Goal: Information Seeking & Learning: Learn about a topic

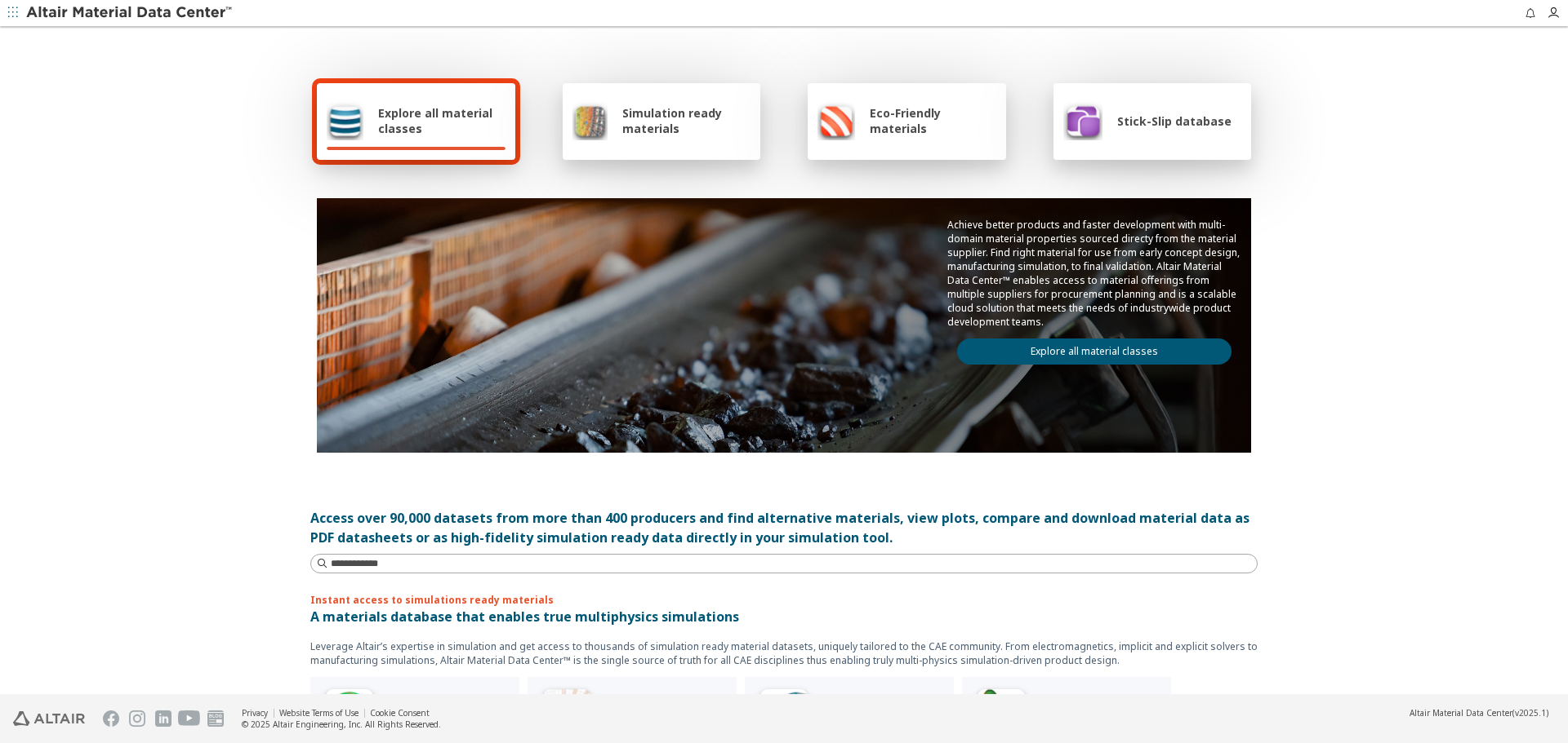
click at [1016, 347] on link "Explore all material classes" at bounding box center [1094, 352] width 274 height 26
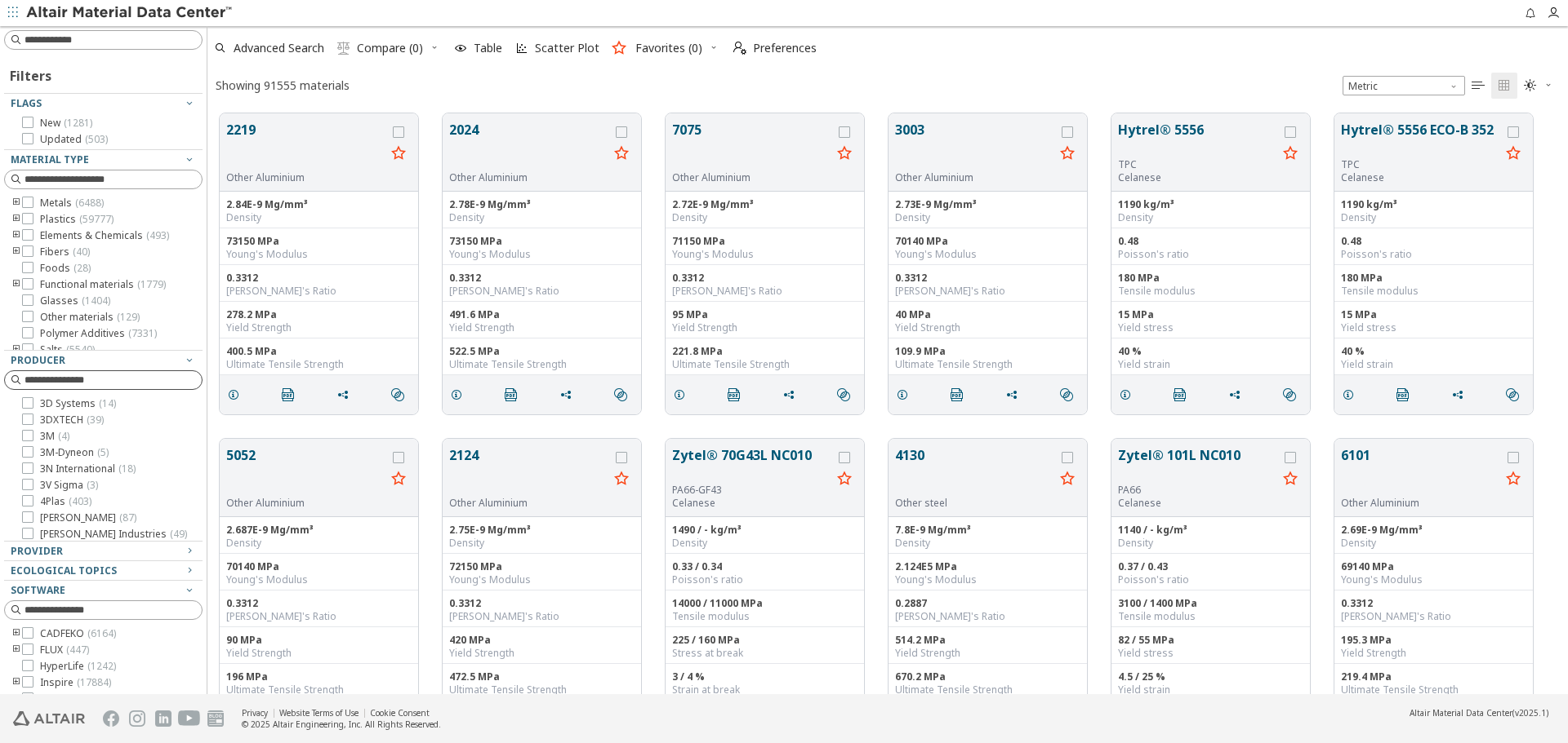
scroll to position [581, 1348]
click at [113, 557] on div "Provider" at bounding box center [96, 552] width 172 height 13
click at [113, 574] on input at bounding box center [113, 571] width 177 height 16
click at [91, 658] on span "( 12197 )" at bounding box center [85, 659] width 34 height 14
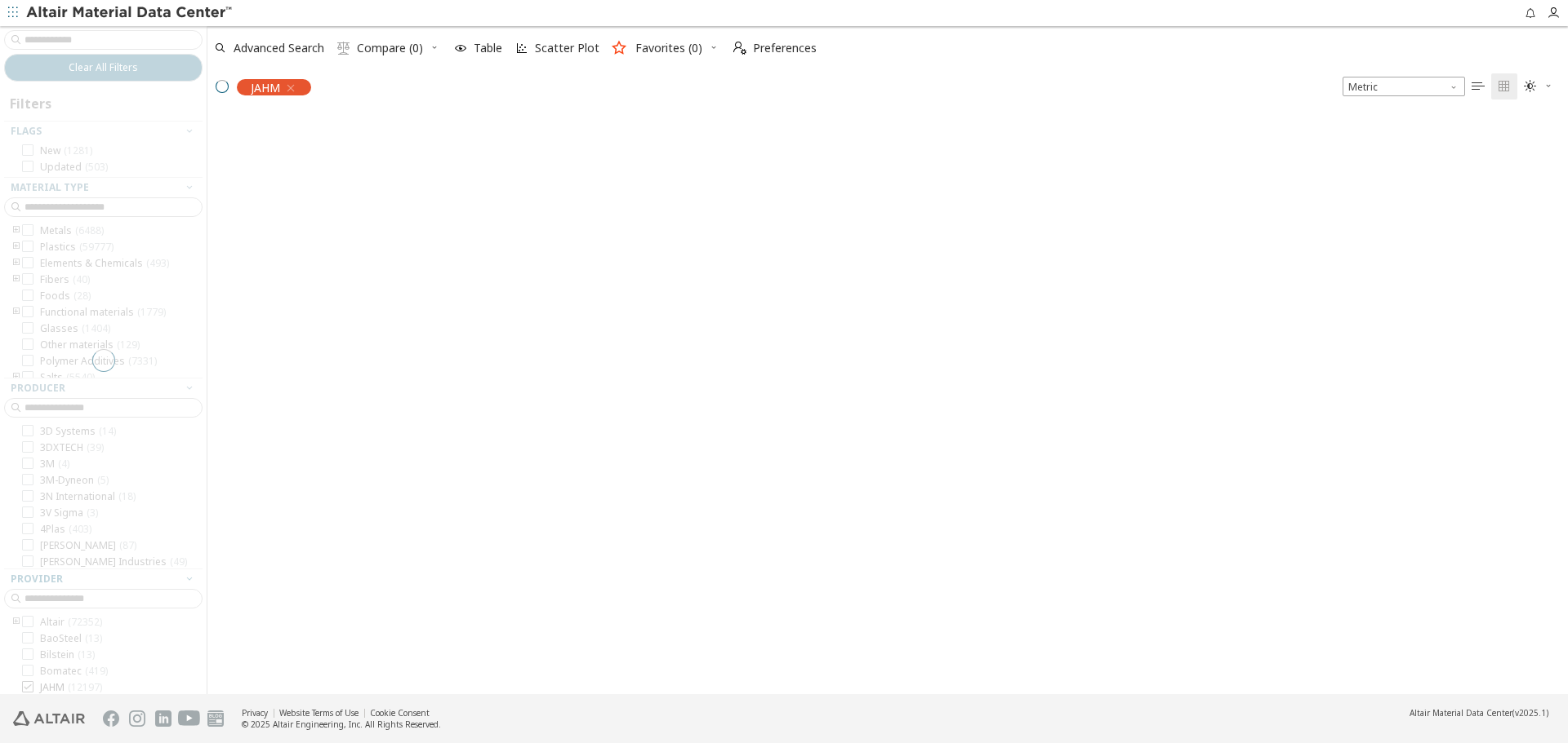
scroll to position [578, 1348]
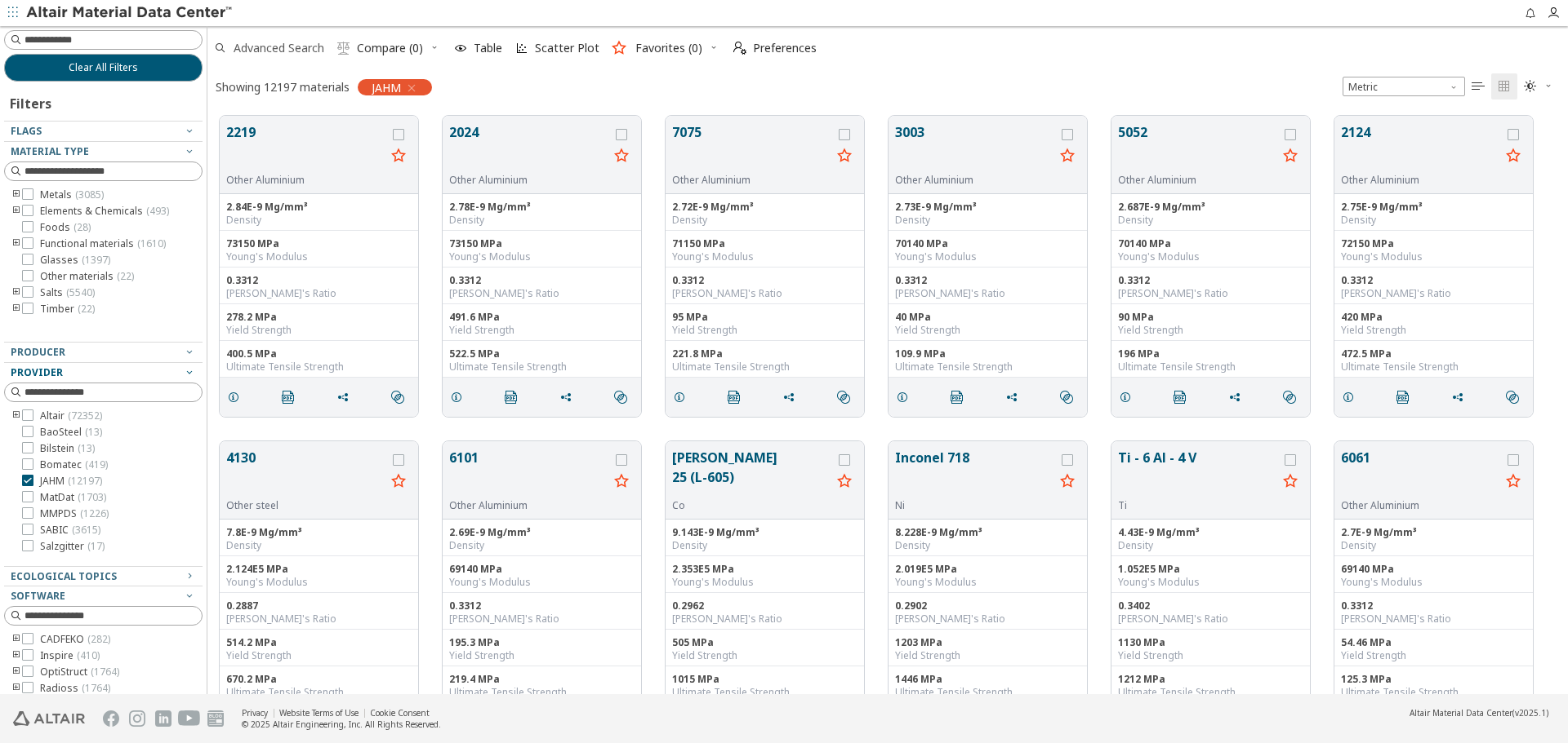
click at [315, 48] on span "Advanced Search" at bounding box center [279, 48] width 90 height 11
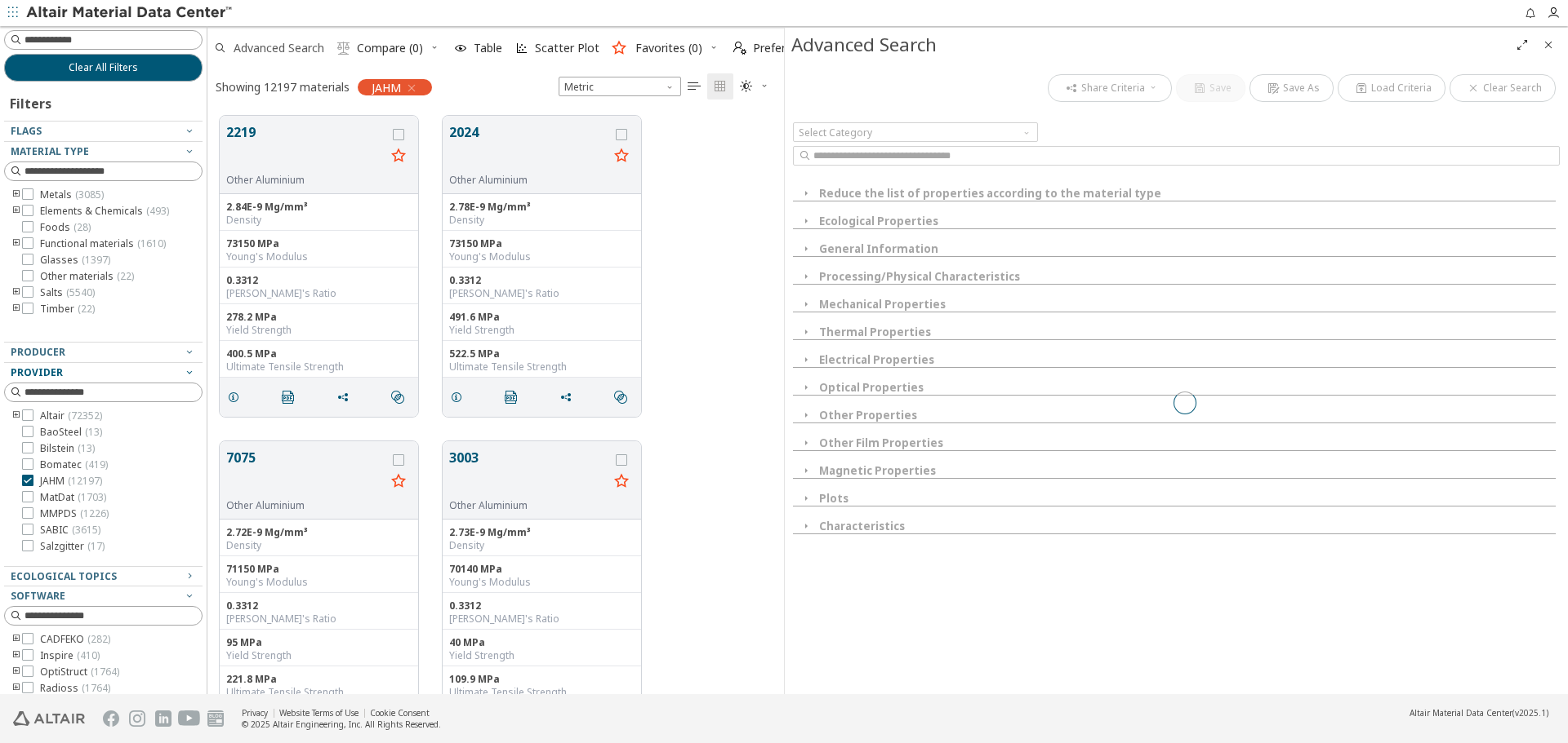
scroll to position [578, 564]
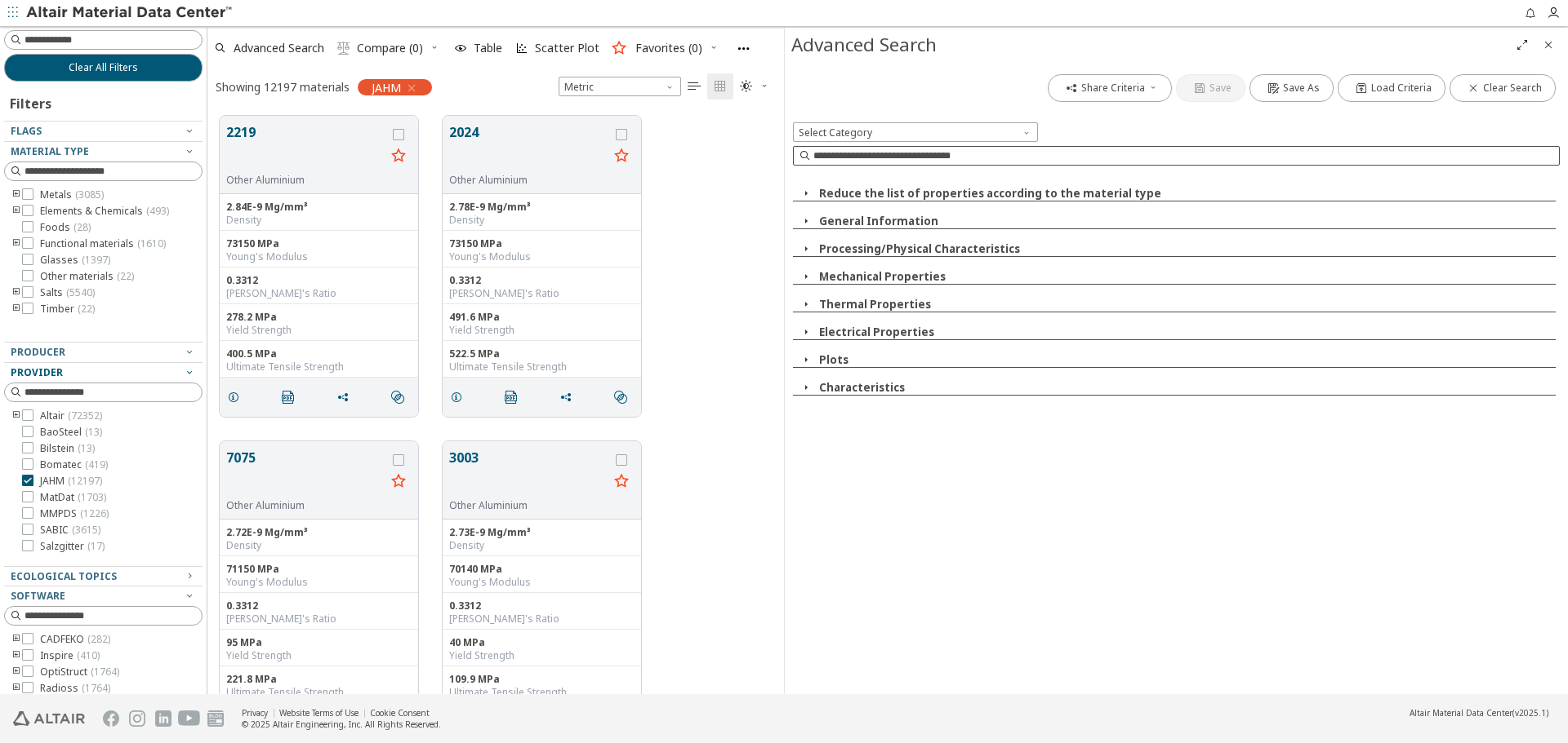
click at [1030, 156] on input at bounding box center [1185, 155] width 745 height 16
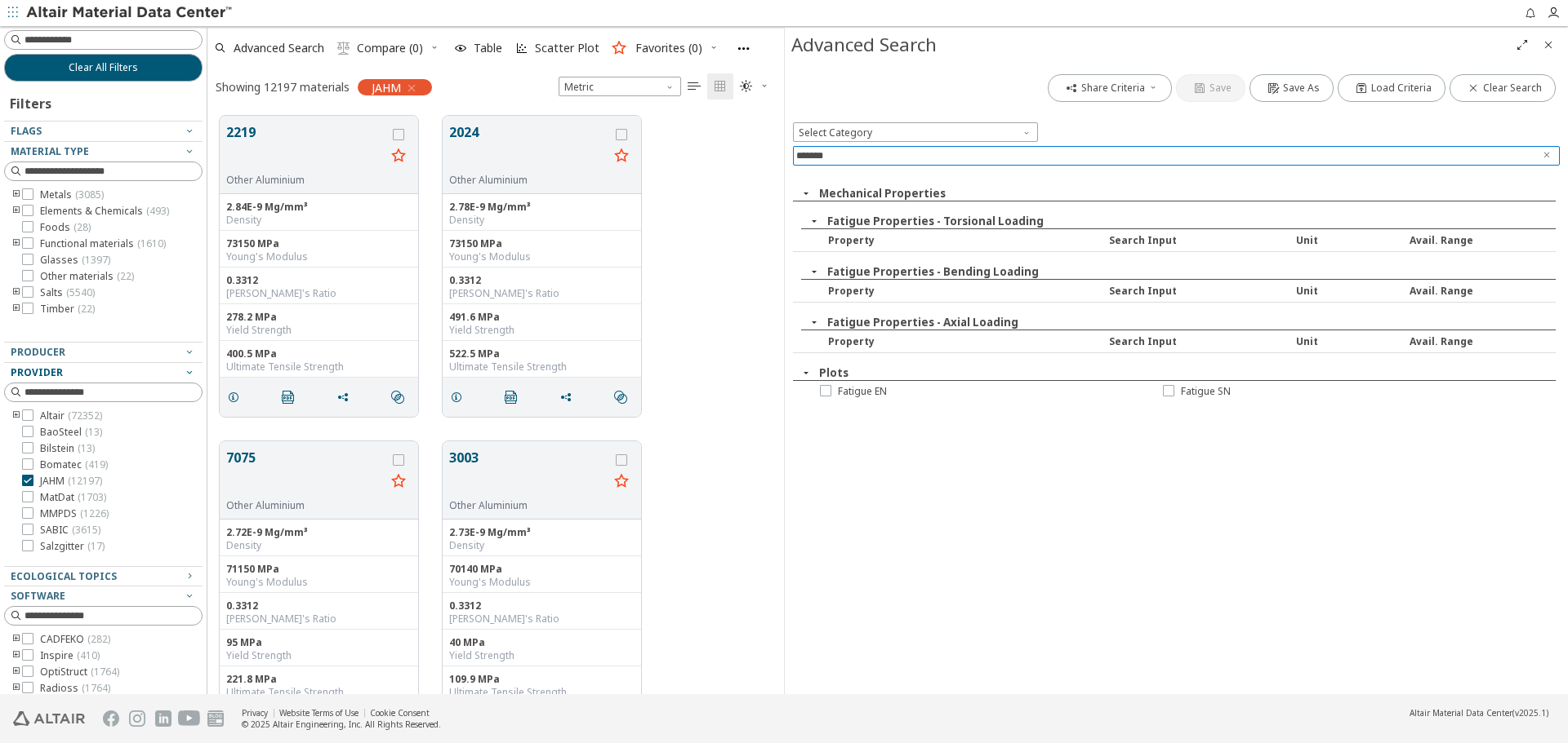
type input "*******"
click at [739, 323] on div "2219 Other Aluminium 2.84E-9 Mg/mm³ Density 73150 MPa Young's Modulus 0.3312 Po…" at bounding box center [496, 267] width 577 height 326
